Goal: Transaction & Acquisition: Book appointment/travel/reservation

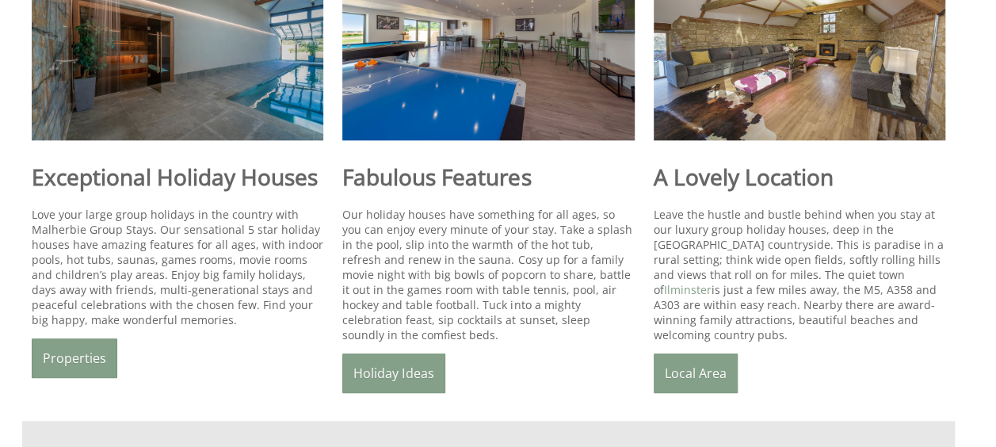
scroll to position [665, 0]
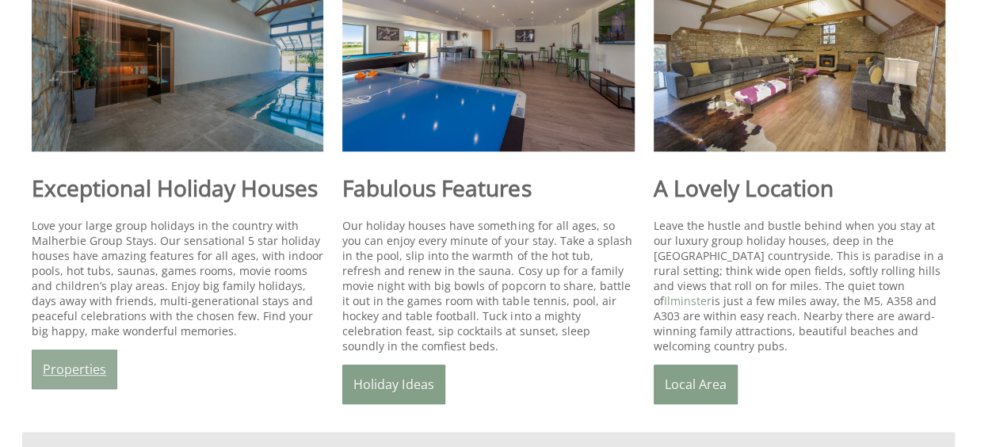
click at [76, 350] on link "Properties" at bounding box center [75, 370] width 86 height 40
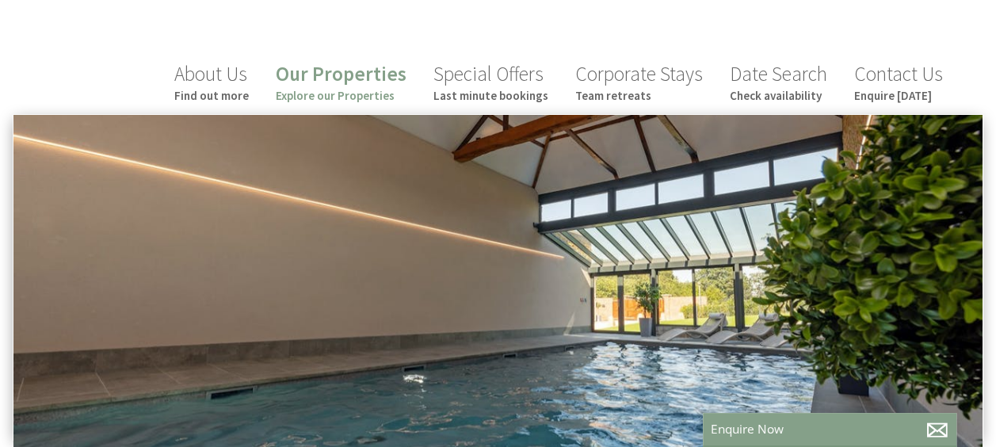
scroll to position [120, 0]
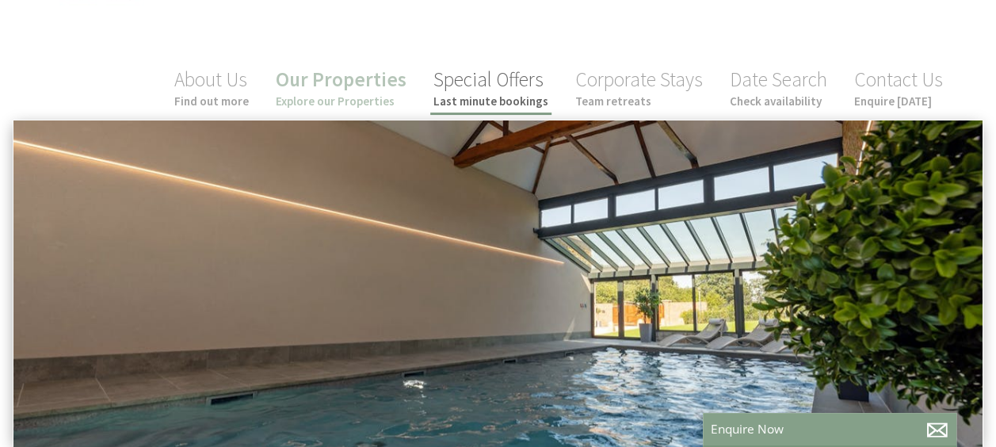
click at [488, 90] on link "Special Offers Last minute bookings" at bounding box center [491, 88] width 115 height 42
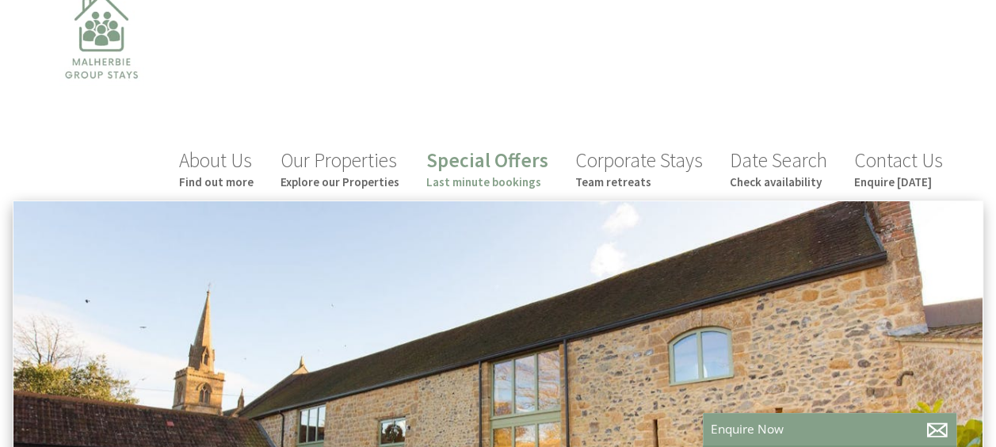
scroll to position [49, 0]
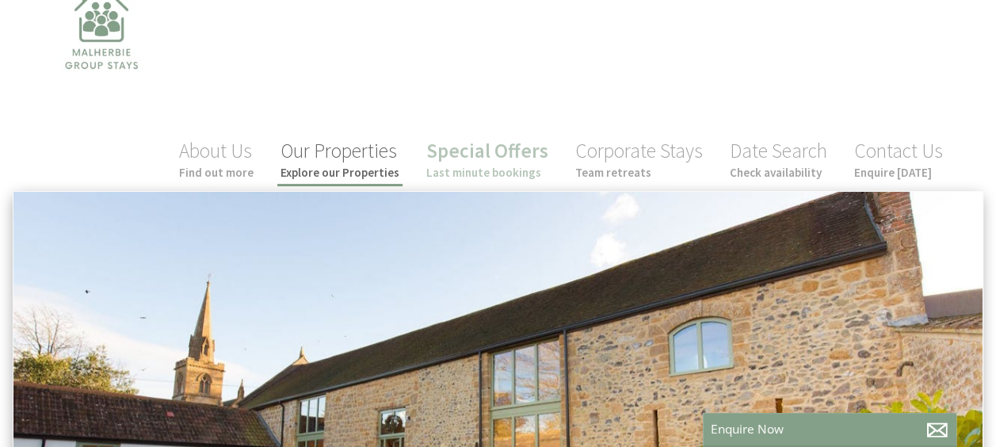
click at [334, 160] on link "Our Properties Explore our Properties" at bounding box center [340, 159] width 119 height 42
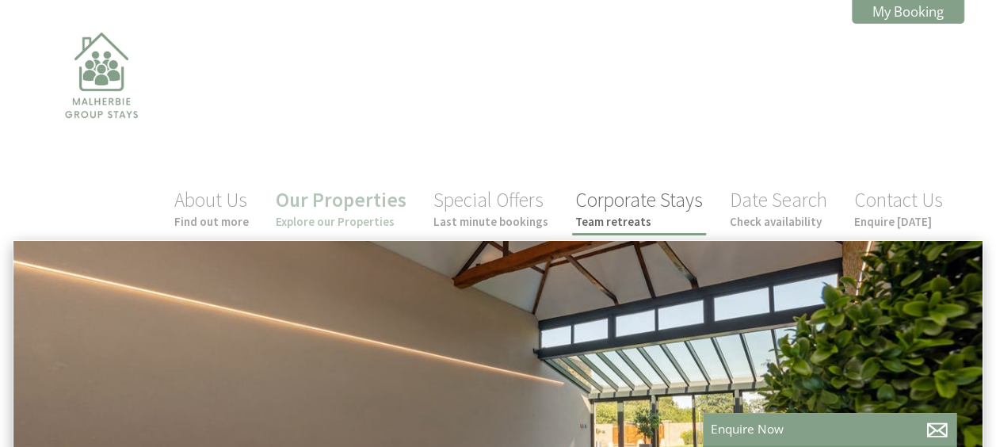
click at [637, 209] on link "Corporate Stays Team retreats" at bounding box center [639, 208] width 128 height 42
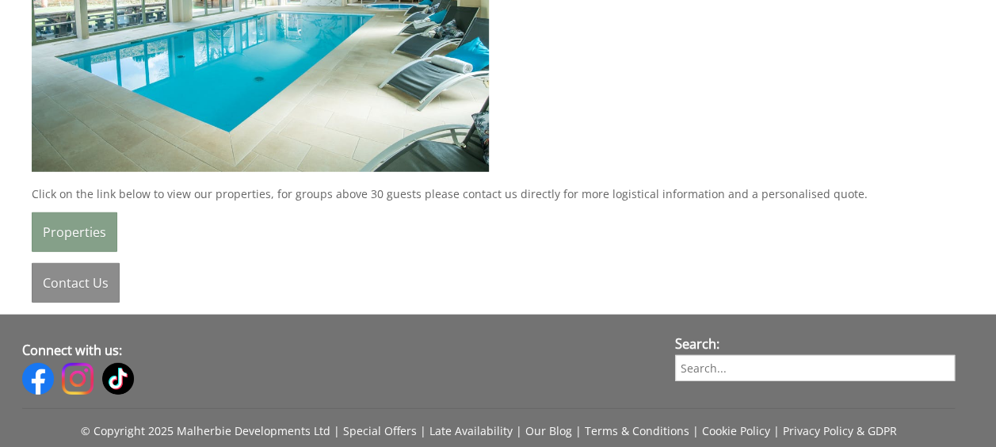
scroll to position [2127, 0]
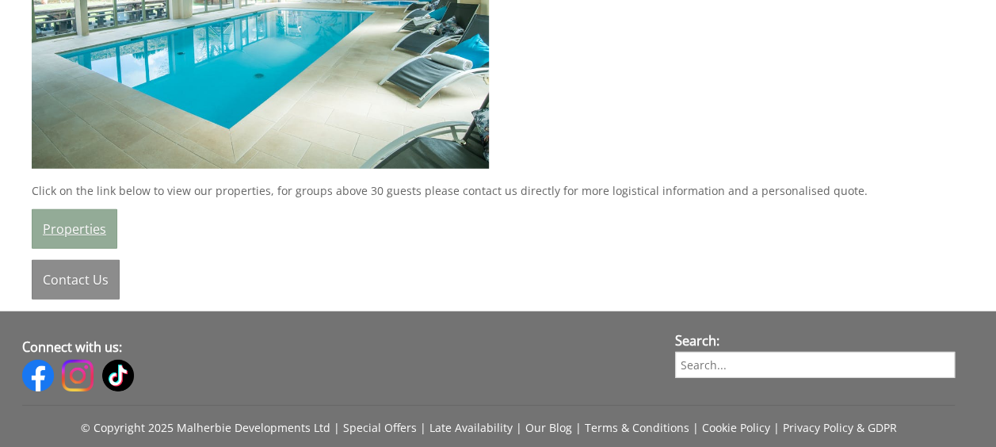
click at [76, 224] on link "Properties" at bounding box center [75, 229] width 86 height 40
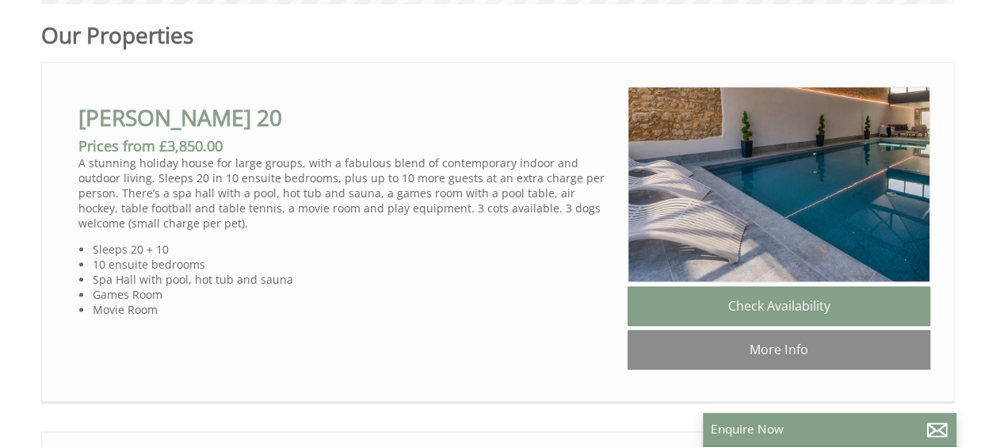
scroll to position [830, 0]
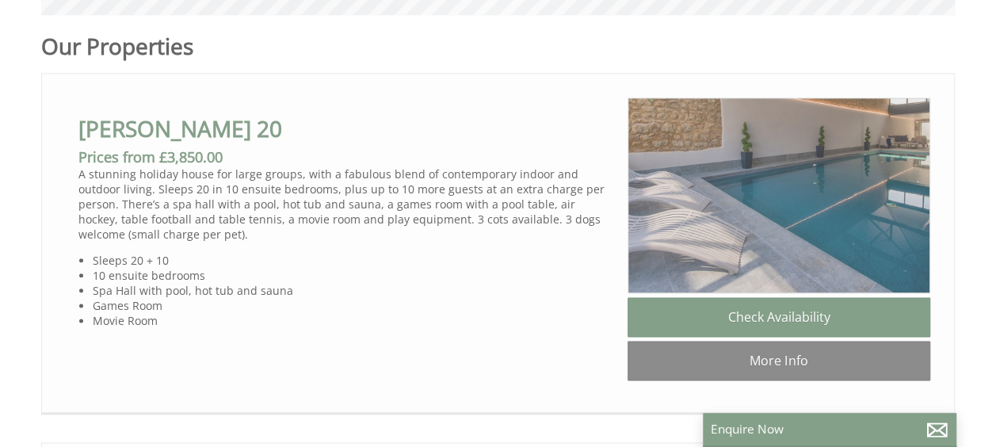
click at [848, 236] on img at bounding box center [779, 195] width 303 height 196
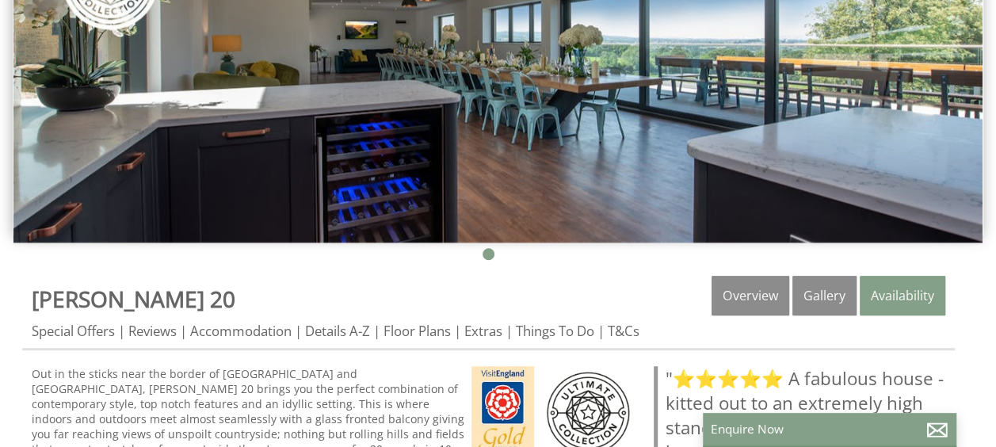
scroll to position [276, 0]
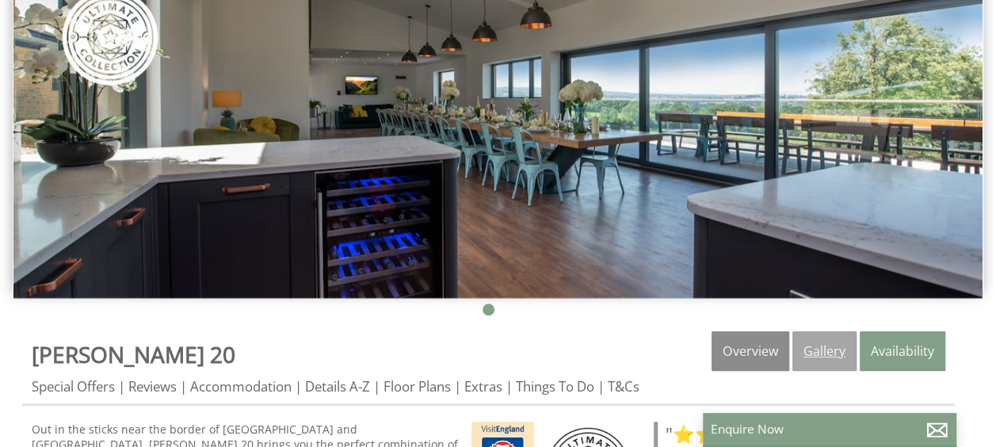
click at [828, 331] on link "Gallery" at bounding box center [825, 351] width 64 height 40
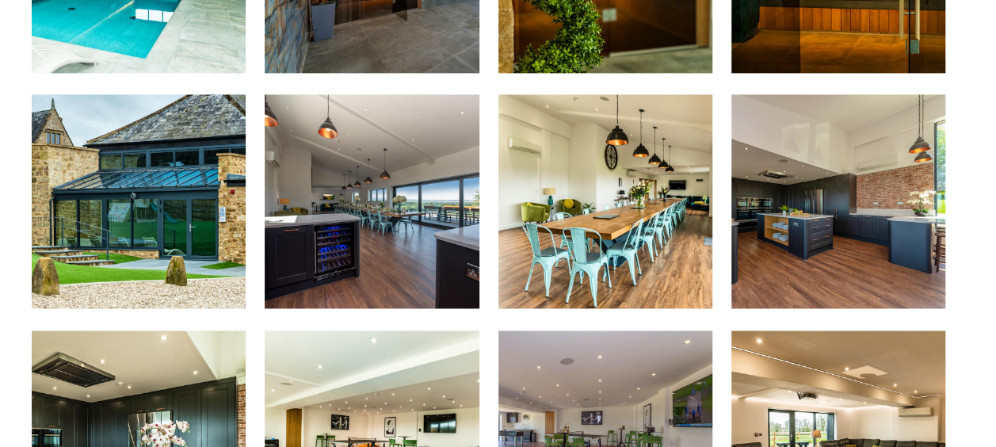
scroll to position [1081, 0]
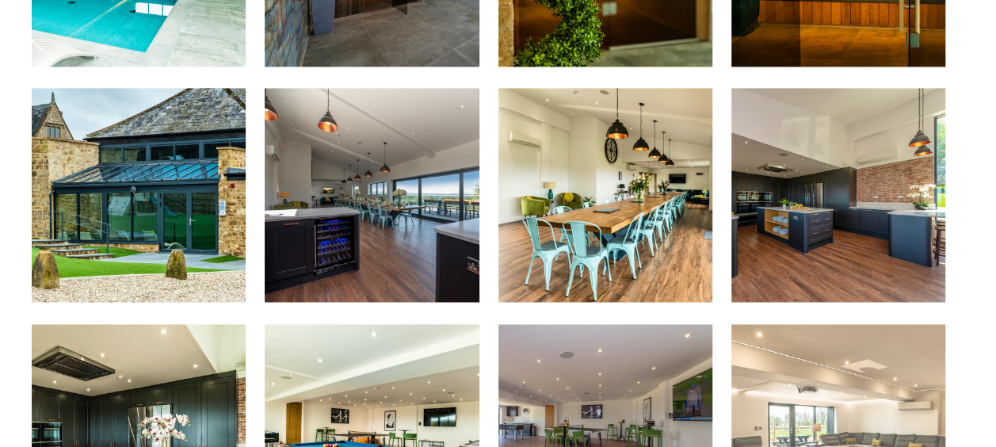
click at [952, 324] on li "Cinema room at [GEOGRAPHIC_DATA]" at bounding box center [838, 432] width 233 height 217
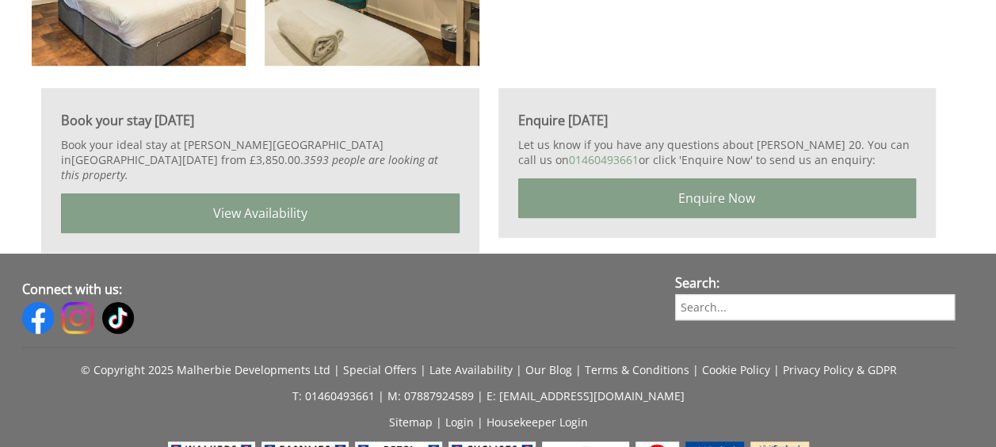
scroll to position [3450, 0]
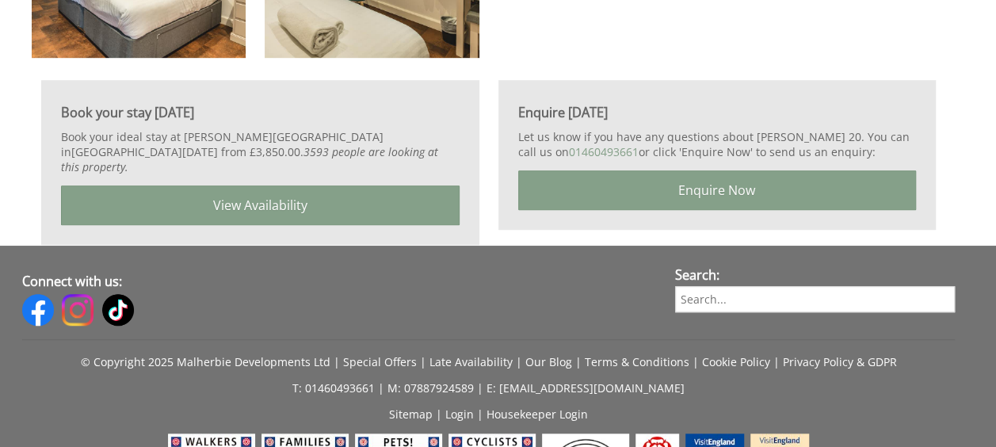
click at [935, 354] on p "© Copyright 2025 Malherbie Developments Ltd | Special Offers | Late Availabilit…" at bounding box center [488, 361] width 933 height 15
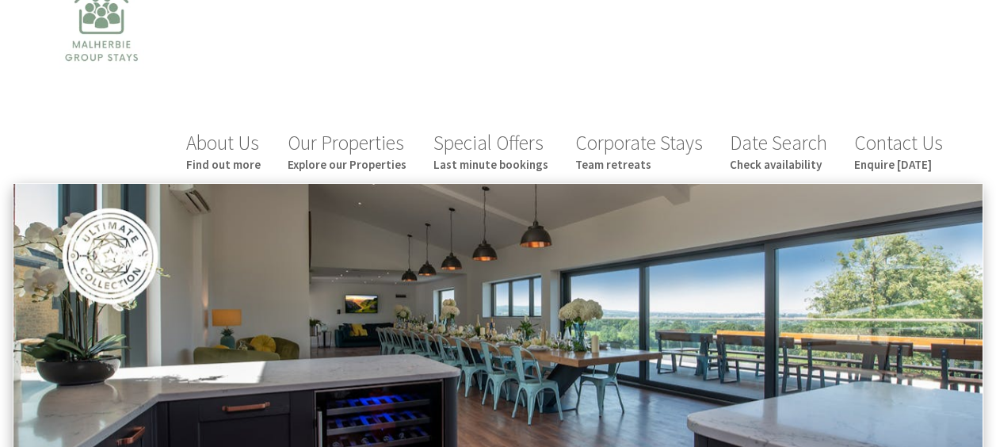
scroll to position [0, 0]
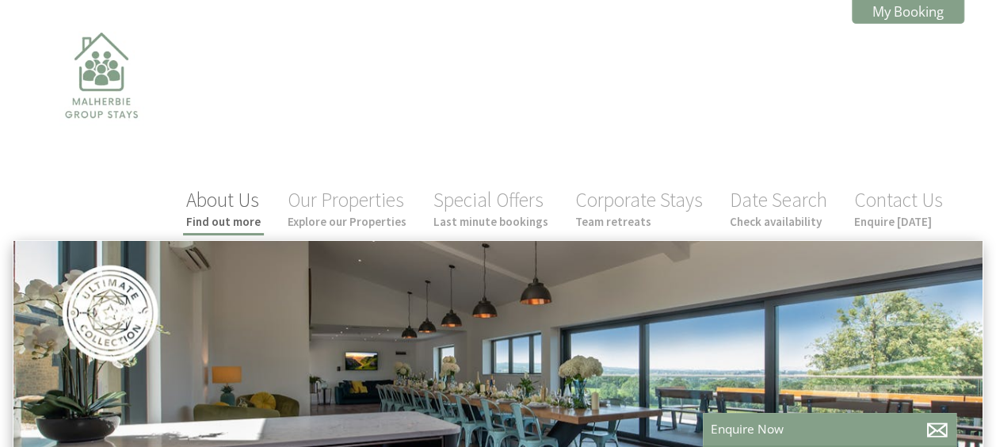
click at [239, 187] on link "About Us Find out more" at bounding box center [223, 208] width 75 height 42
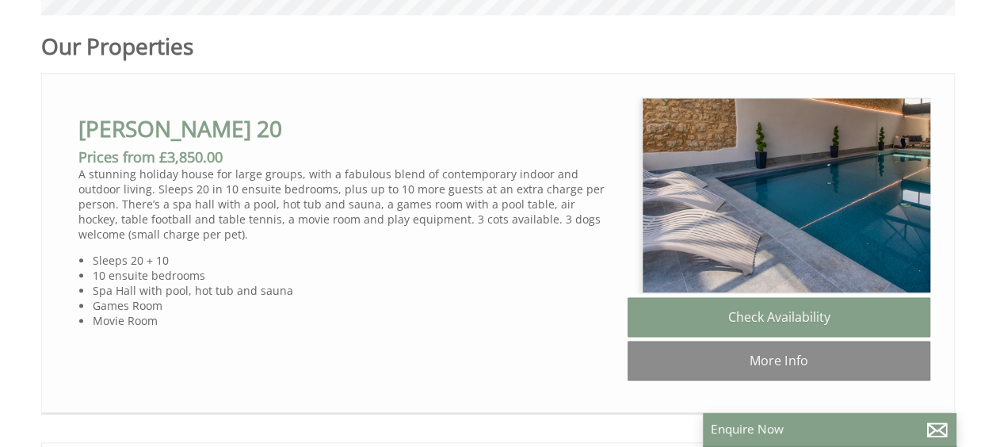
scroll to position [0, 14]
